Goal: Task Accomplishment & Management: Manage account settings

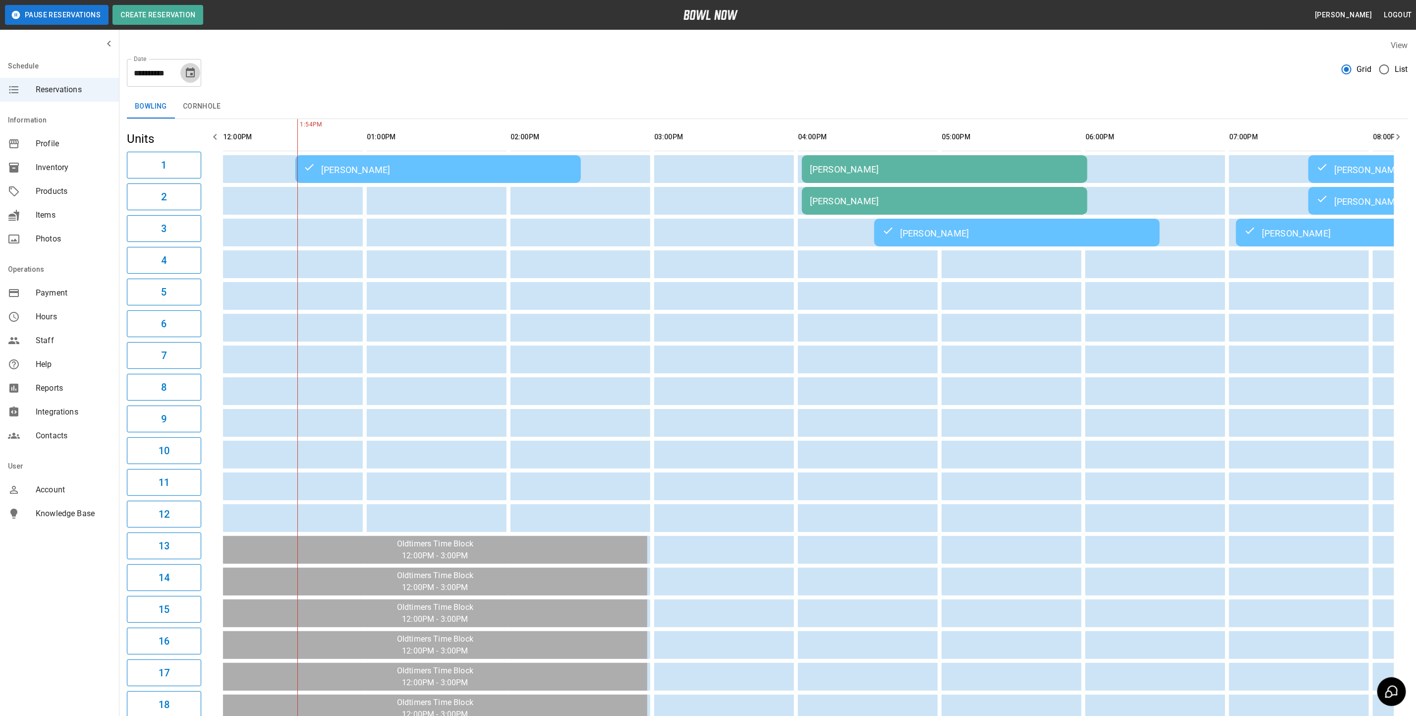
click at [193, 76] on icon "Choose date, selected date is Oct 3, 2025" at bounding box center [190, 73] width 12 height 12
click at [213, 147] on button "4" at bounding box center [211, 144] width 18 height 18
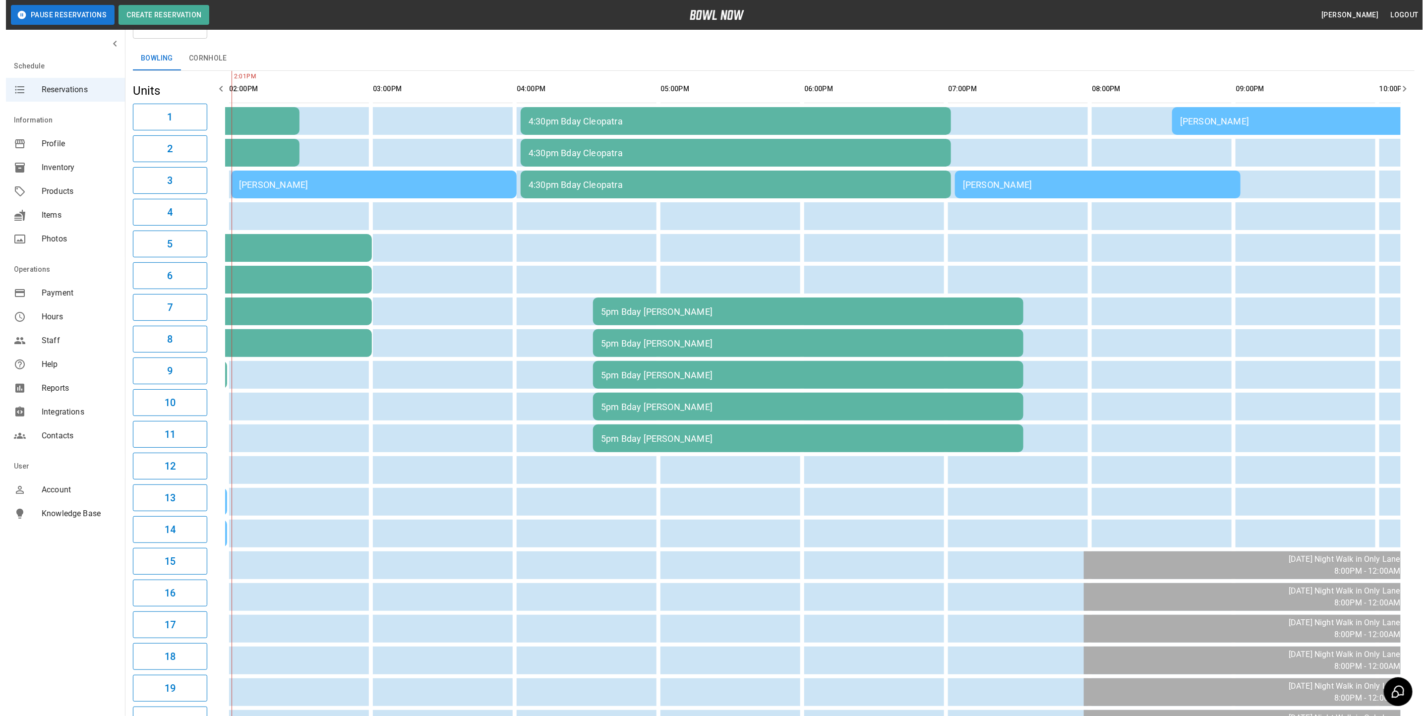
scroll to position [74, 0]
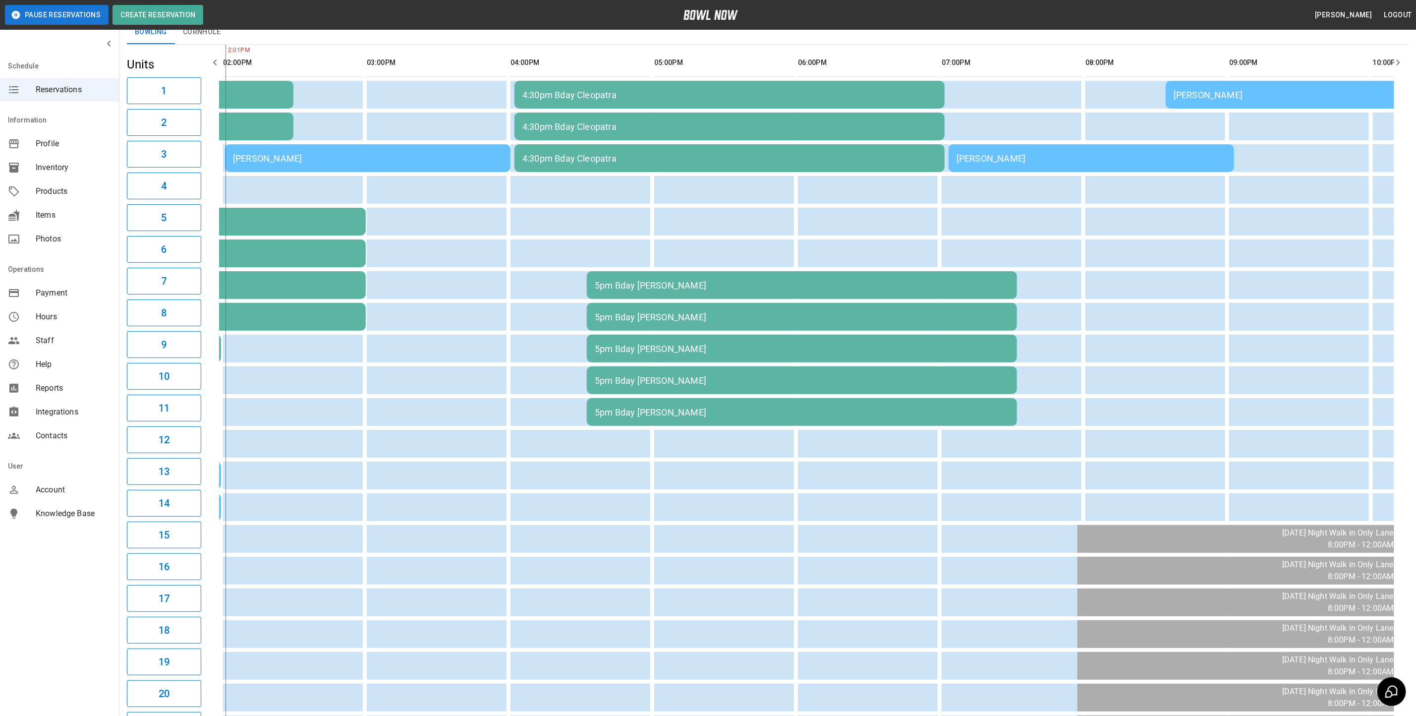
click at [362, 158] on div "[PERSON_NAME]" at bounding box center [368, 158] width 270 height 10
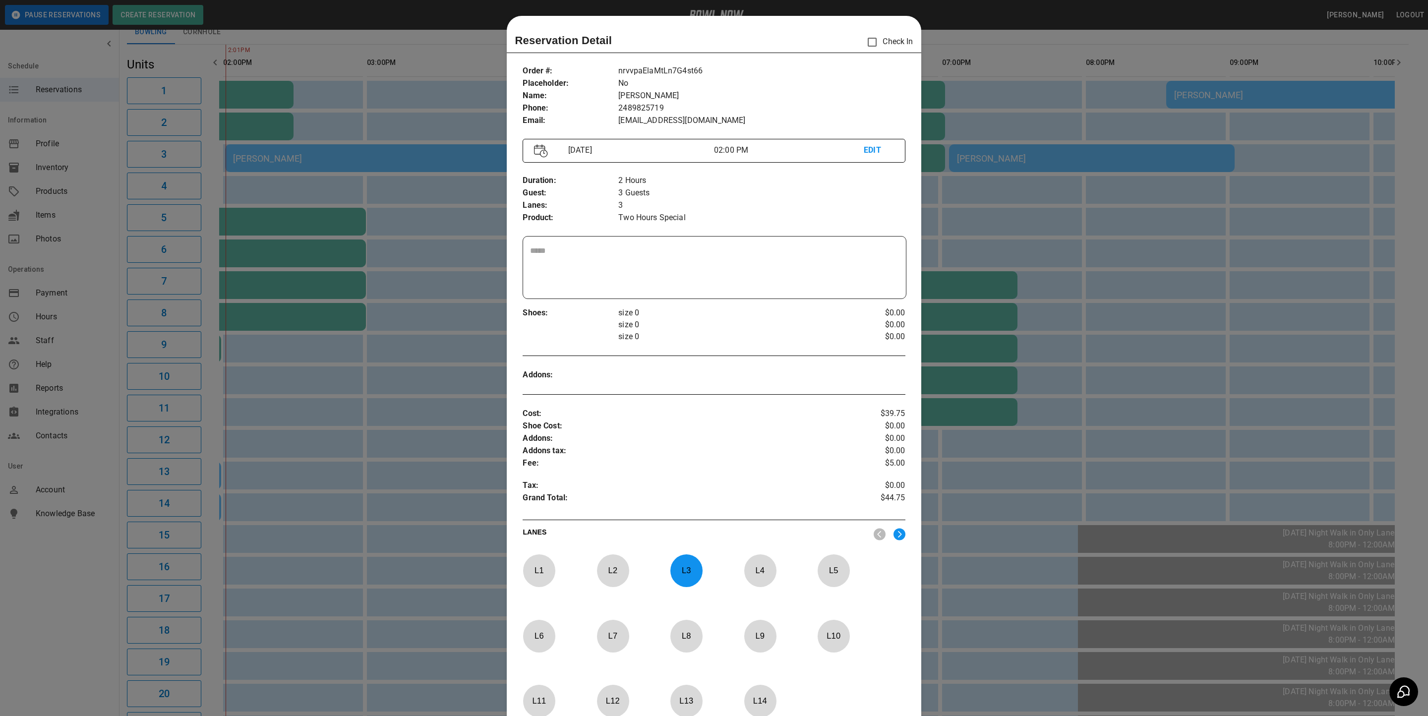
scroll to position [15, 0]
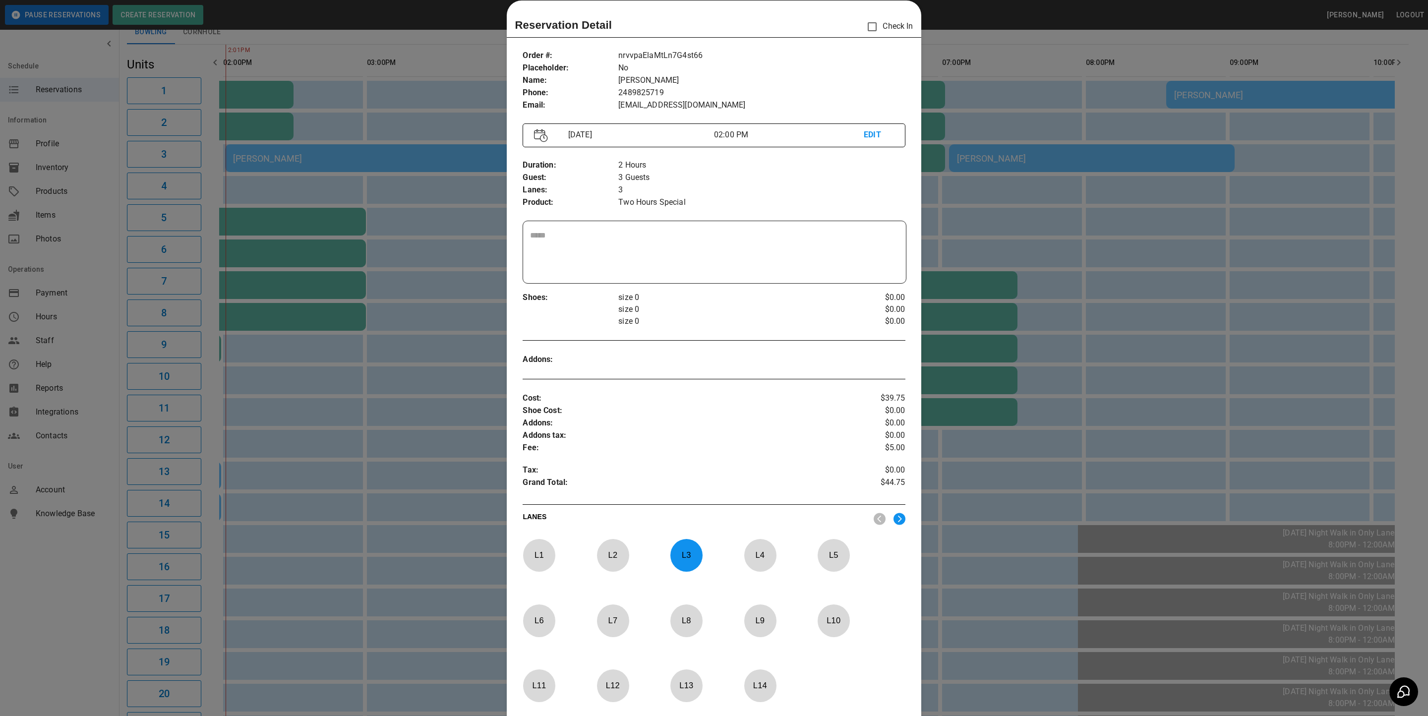
click at [362, 158] on div at bounding box center [714, 358] width 1428 height 716
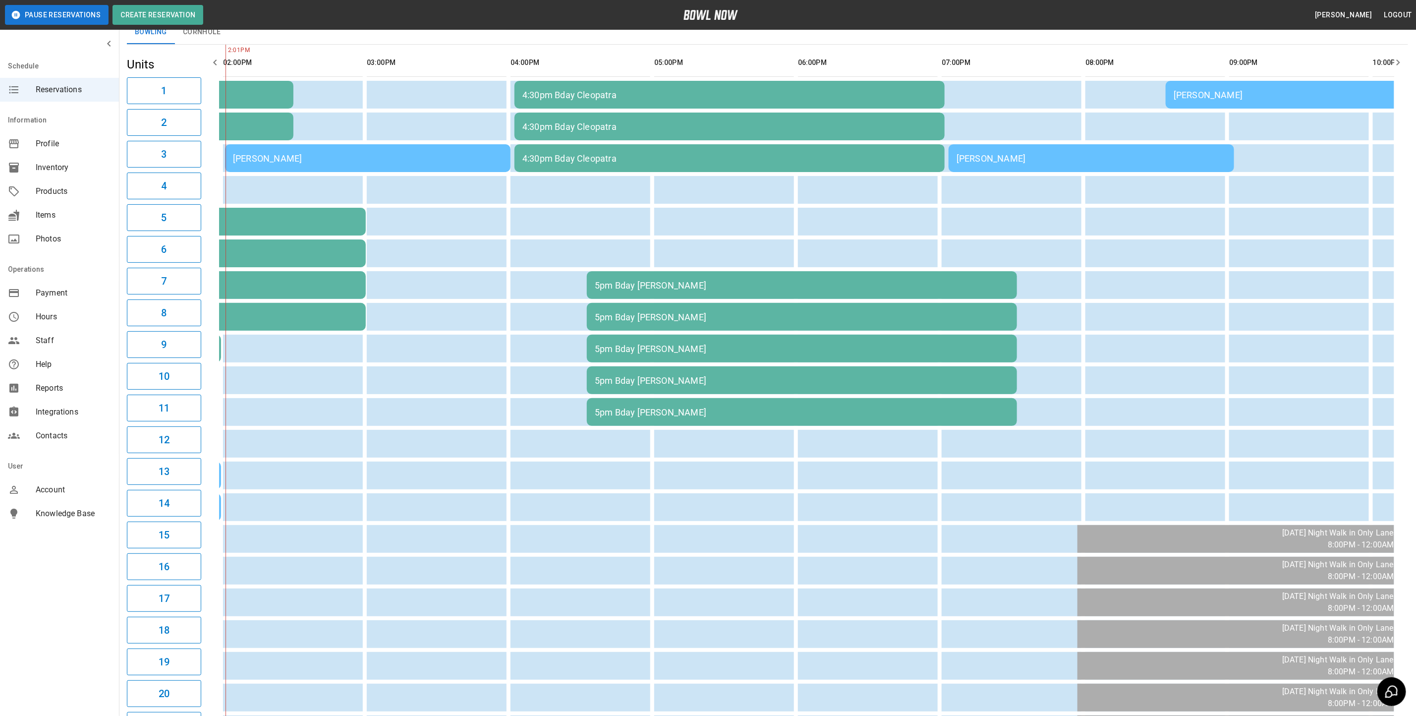
click at [361, 158] on div "[PERSON_NAME]" at bounding box center [368, 158] width 270 height 10
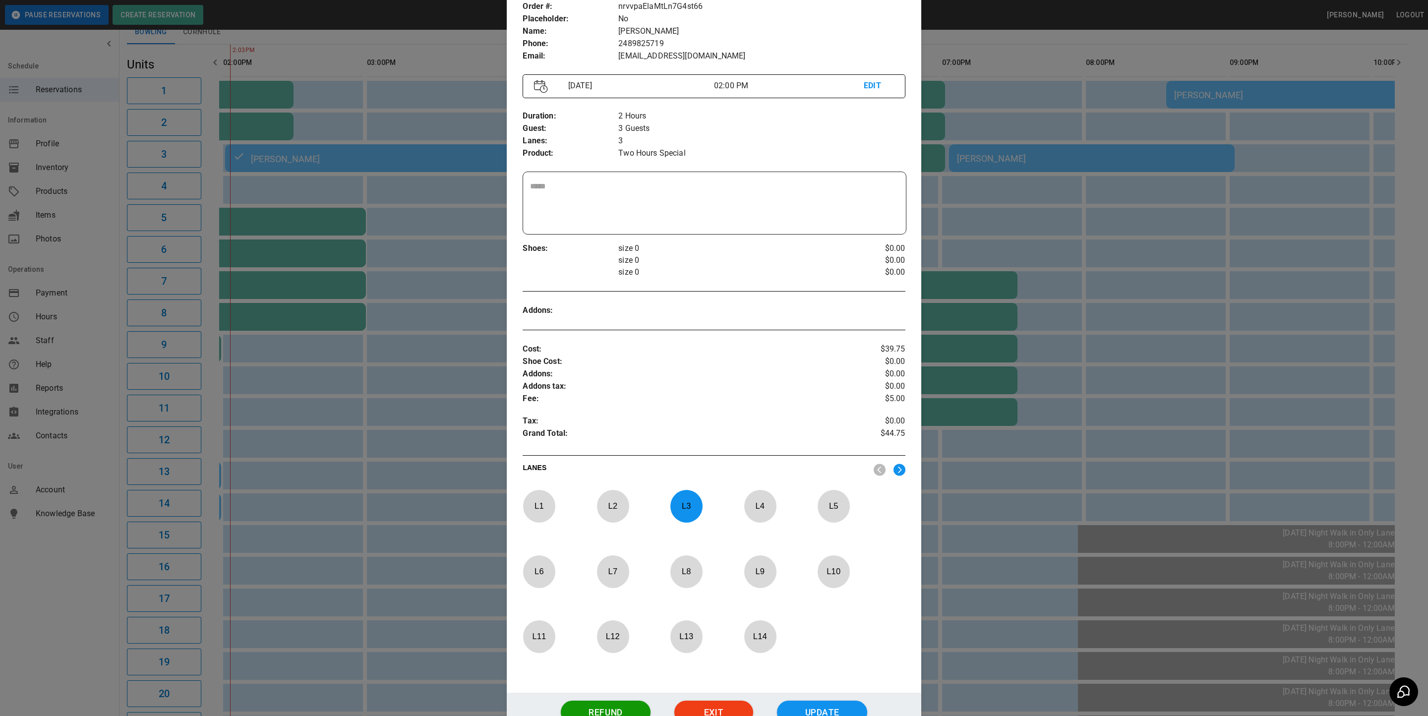
scroll to position [151, 0]
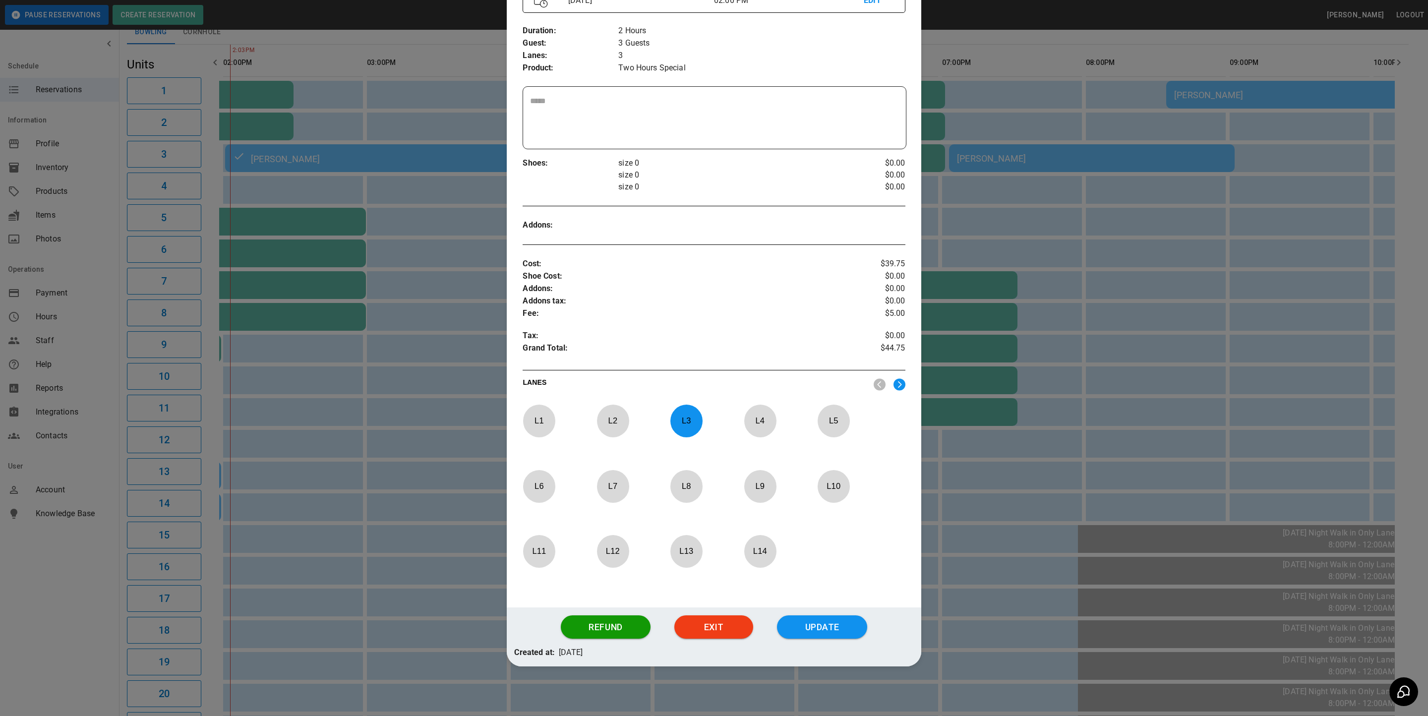
click at [795, 626] on button "Update" at bounding box center [822, 627] width 90 height 24
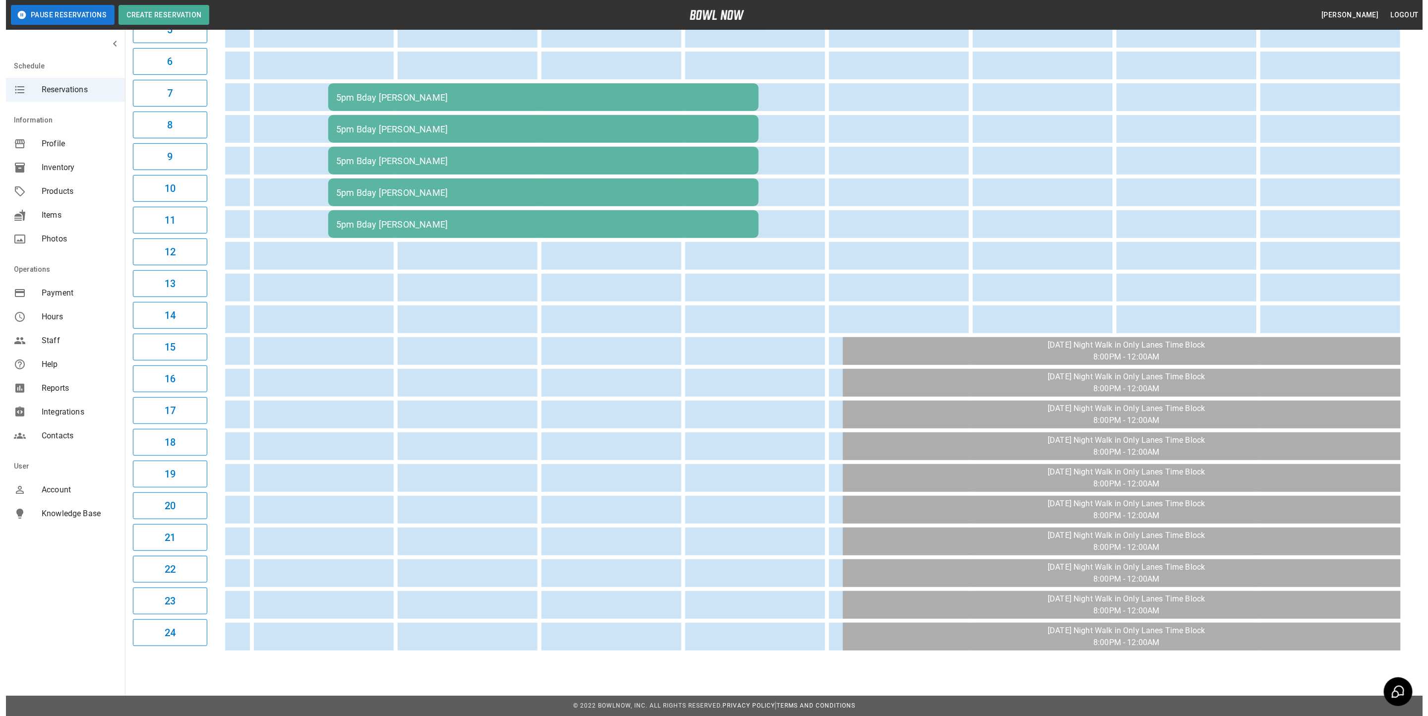
scroll to position [0, 0]
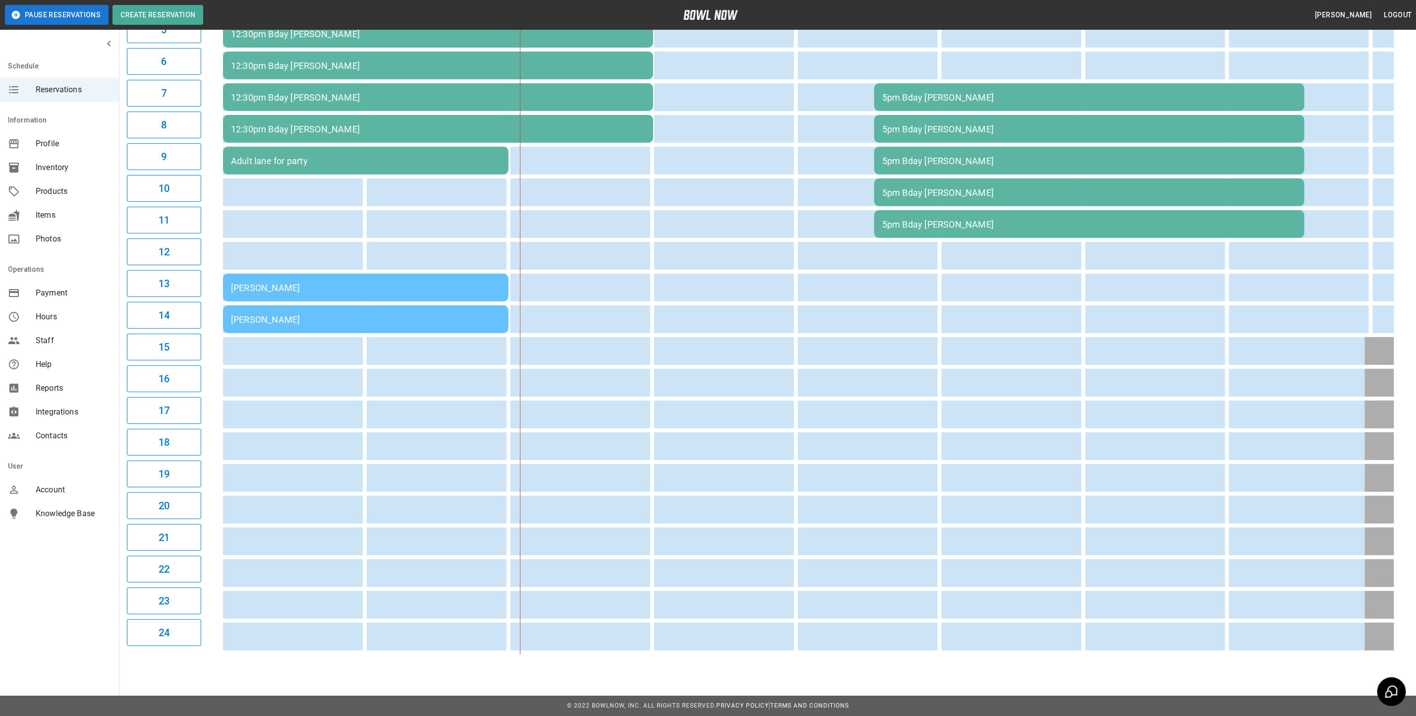
click at [296, 274] on td "[PERSON_NAME]" at bounding box center [366, 288] width 286 height 28
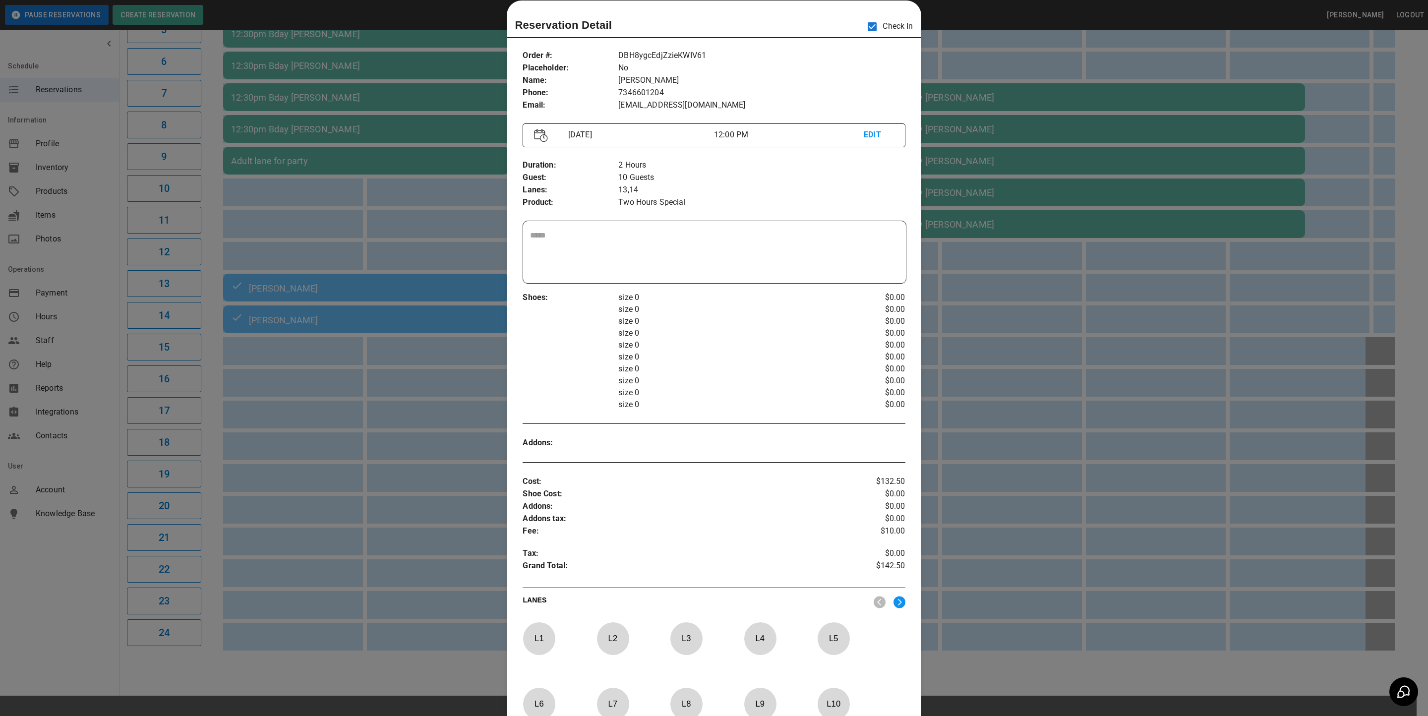
scroll to position [234, 0]
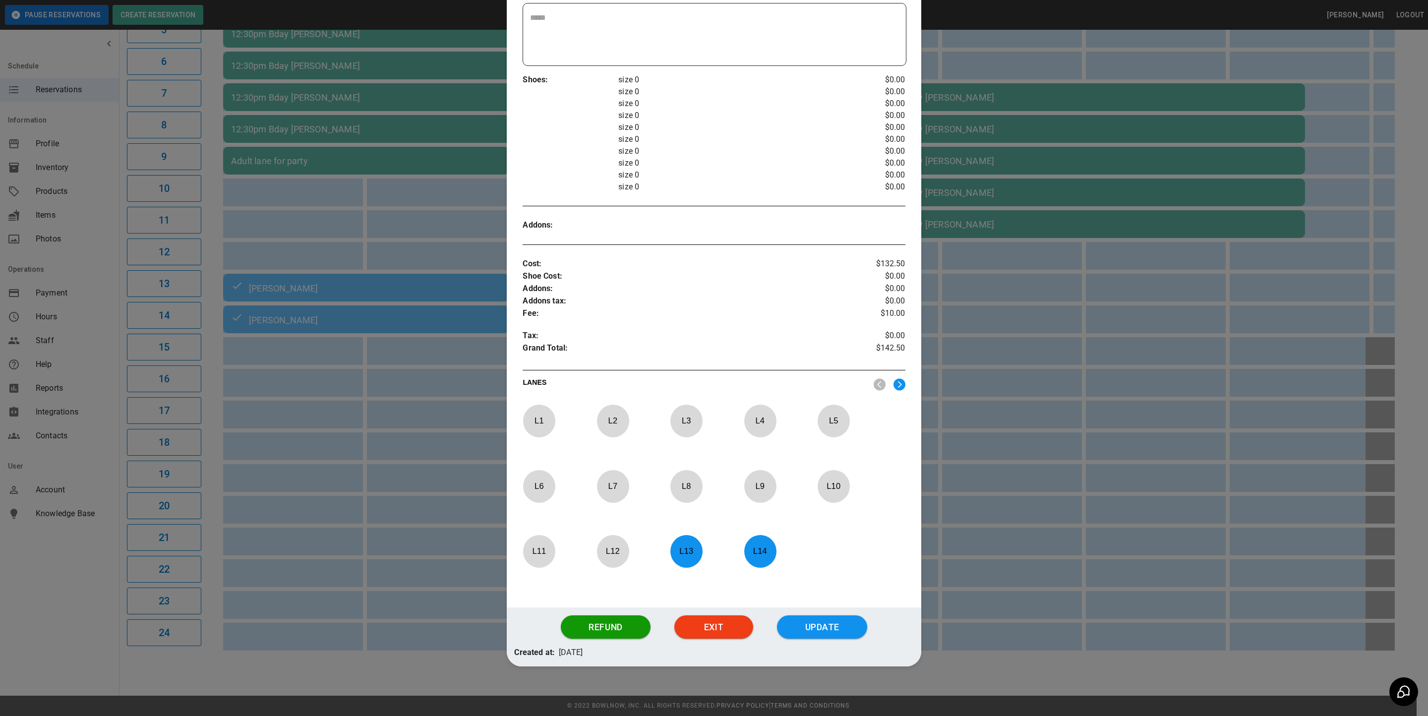
drag, startPoint x: 818, startPoint y: 623, endPoint x: 817, endPoint y: 611, distance: 11.9
click at [818, 623] on button "Update" at bounding box center [822, 627] width 90 height 24
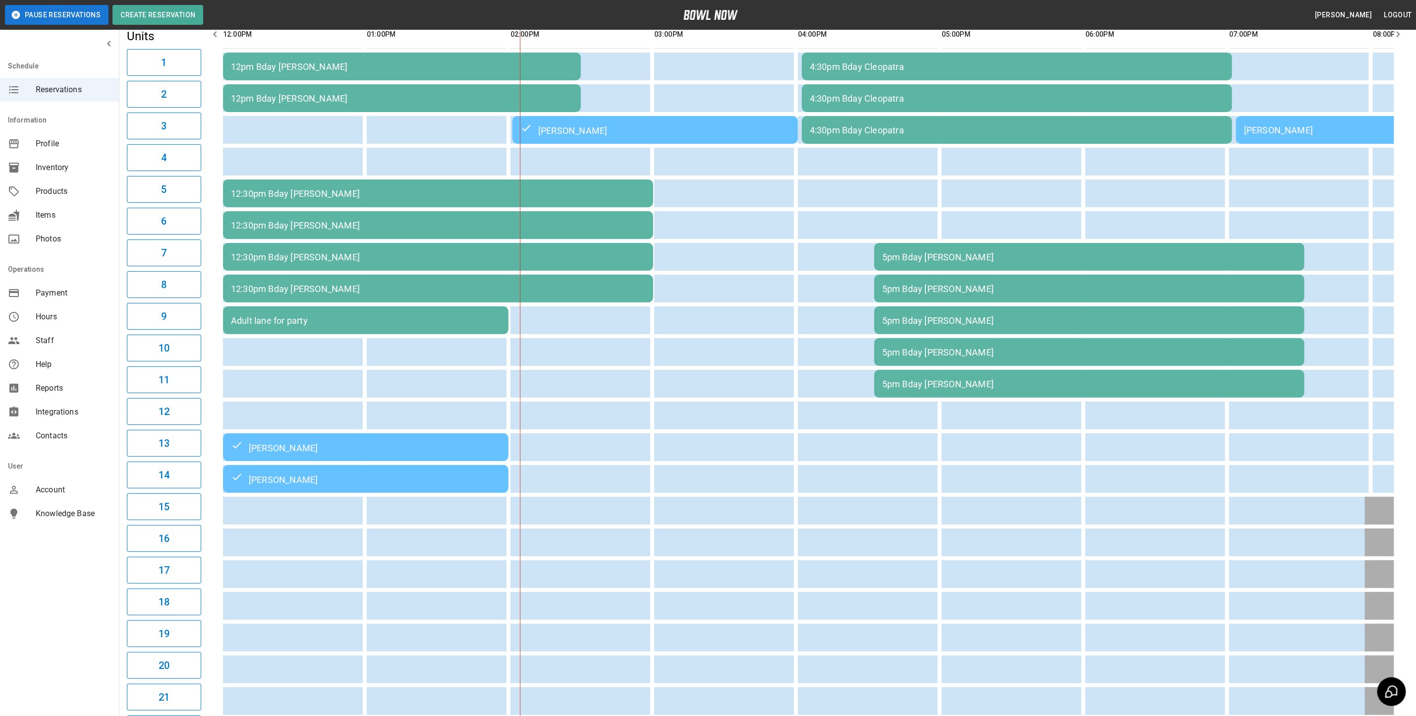
scroll to position [0, 0]
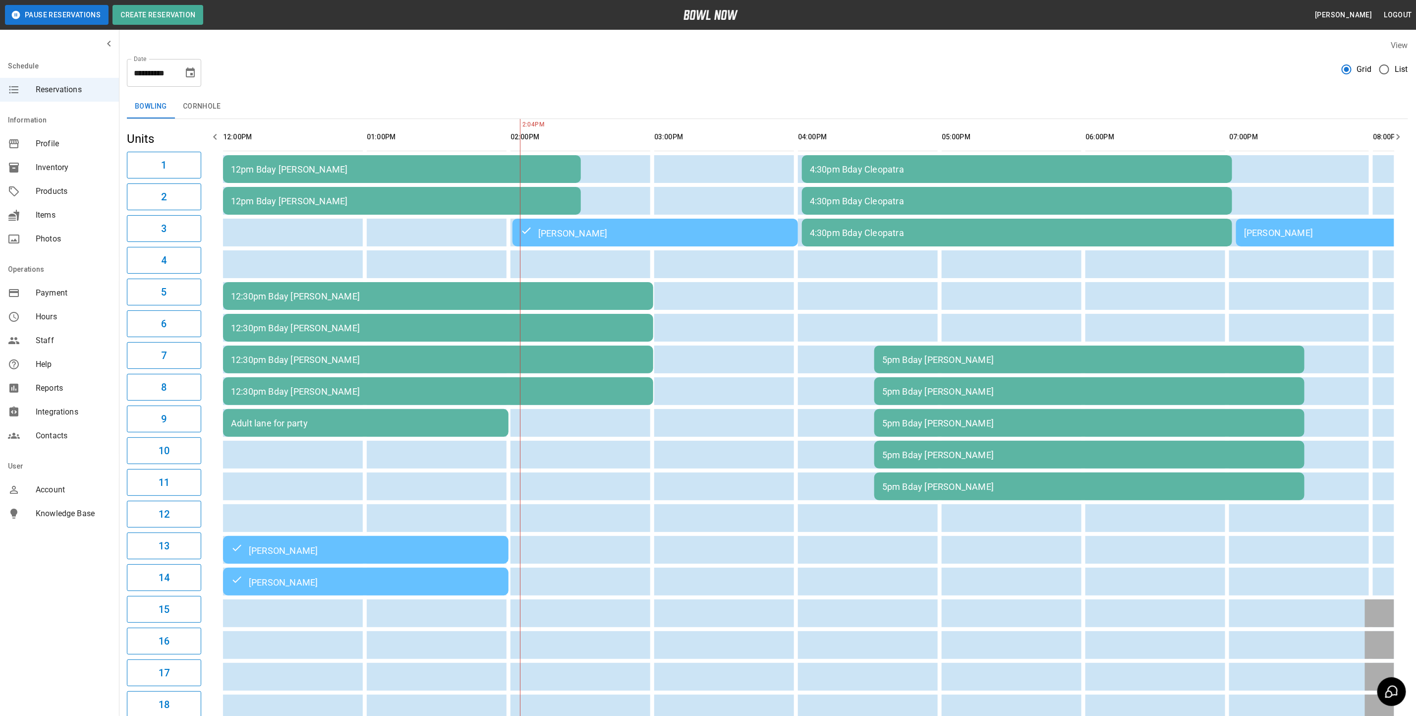
click at [192, 69] on icon "Choose date, selected date is Oct 4, 2025" at bounding box center [190, 72] width 9 height 10
click at [85, 164] on button "5" at bounding box center [92, 163] width 18 height 18
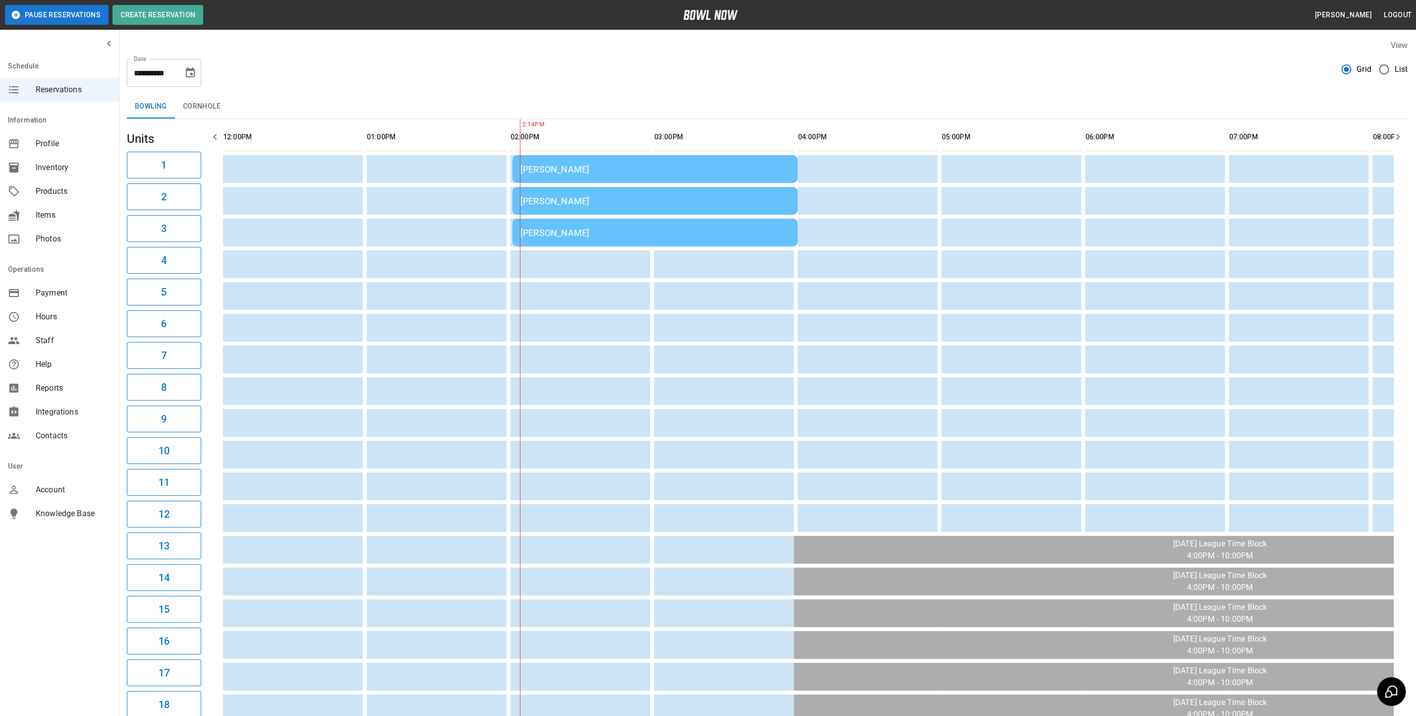
click at [190, 72] on icon "Choose date, selected date is Oct 5, 2025" at bounding box center [190, 73] width 12 height 12
click at [210, 143] on button "4" at bounding box center [211, 144] width 18 height 18
type input "**********"
